Goal: Transaction & Acquisition: Purchase product/service

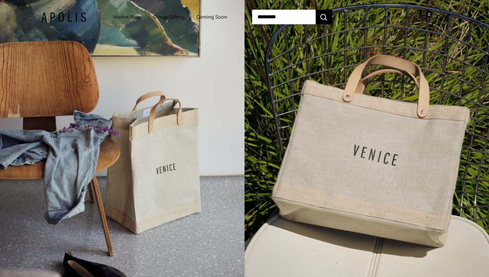
click at [125, 16] on link "Market Bags" at bounding box center [127, 16] width 29 height 9
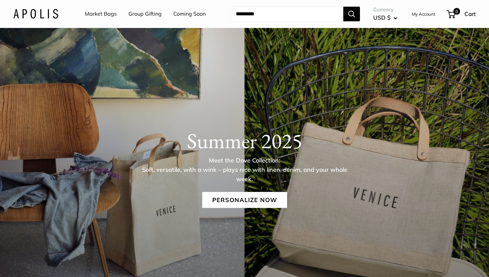
click at [105, 12] on link "Market Bags" at bounding box center [101, 14] width 32 height 10
click at [188, 14] on link "Coming Soon" at bounding box center [189, 14] width 32 height 10
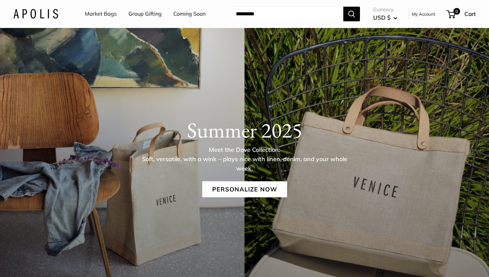
scroll to position [13, 0]
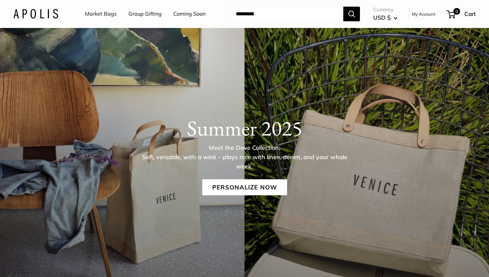
click at [104, 13] on link "Market Bags" at bounding box center [101, 14] width 32 height 10
click at [241, 188] on link "Personalize Now" at bounding box center [244, 187] width 85 height 16
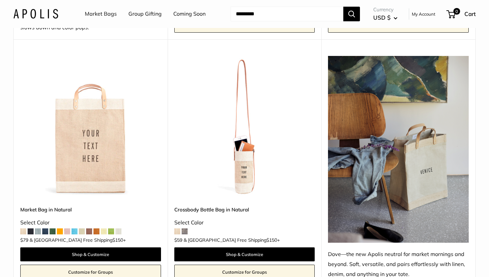
scroll to position [337, 0]
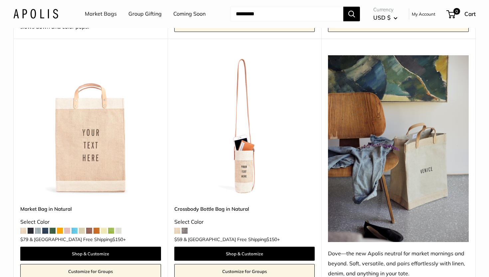
click at [183, 228] on span at bounding box center [185, 231] width 6 height 6
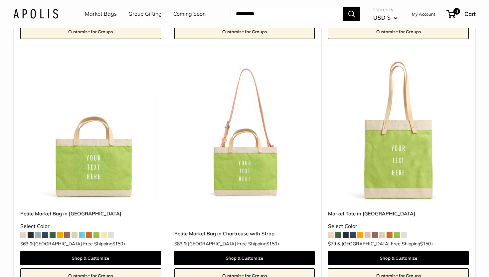
scroll to position [821, 0]
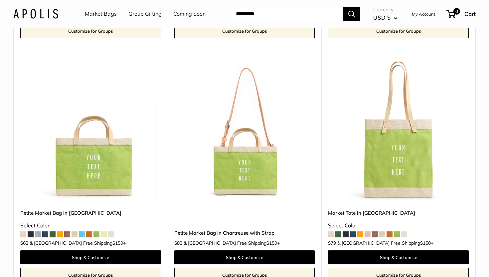
click at [53, 231] on span at bounding box center [53, 234] width 6 height 6
click at [339, 231] on span at bounding box center [338, 234] width 6 height 6
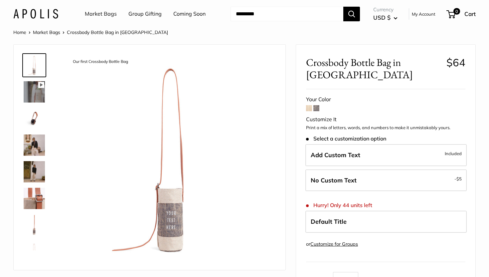
click at [34, 176] on img at bounding box center [34, 171] width 21 height 21
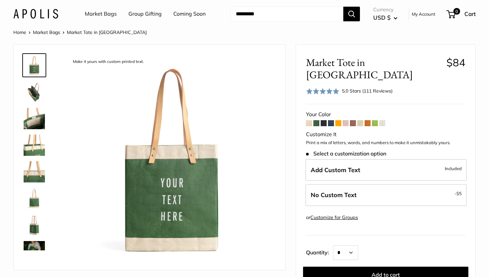
click at [397, 19] on button "USD $" at bounding box center [385, 17] width 24 height 11
